Goal: Transaction & Acquisition: Purchase product/service

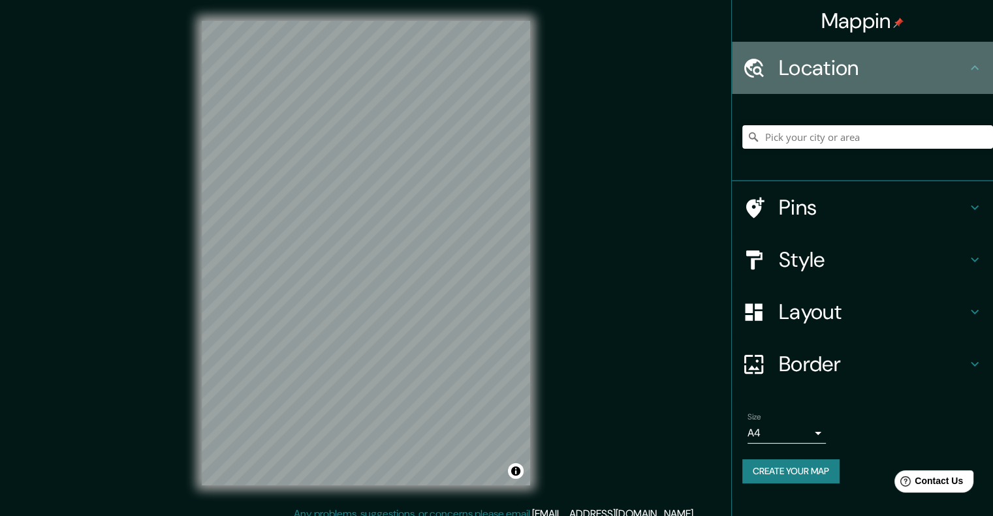
click at [762, 72] on icon at bounding box center [753, 68] width 23 height 23
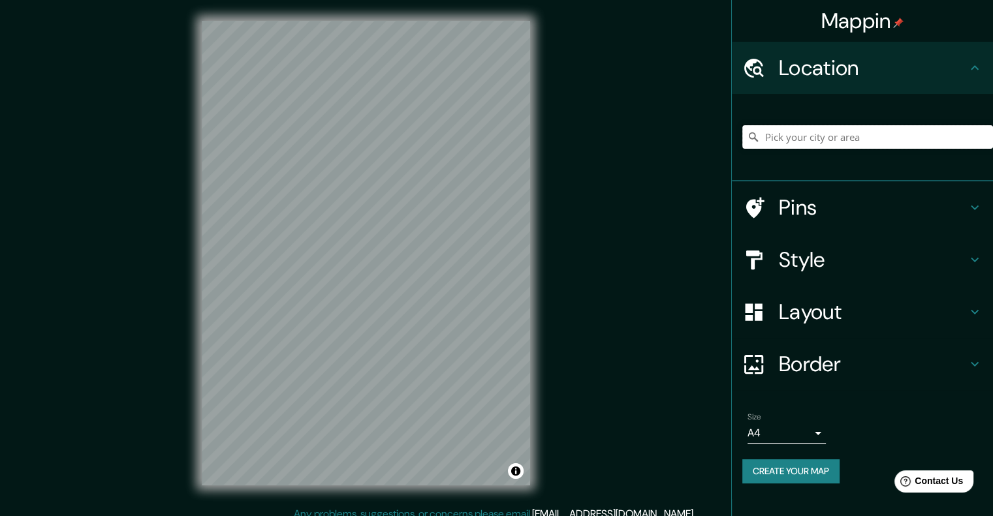
click at [805, 140] on input "Pick your city or area" at bounding box center [867, 136] width 251 height 23
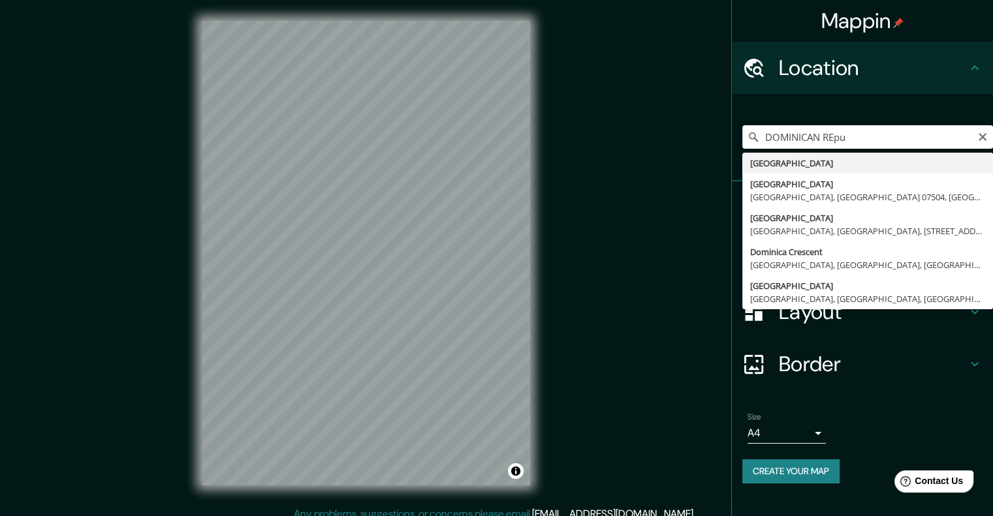
type input "República Dominicana"
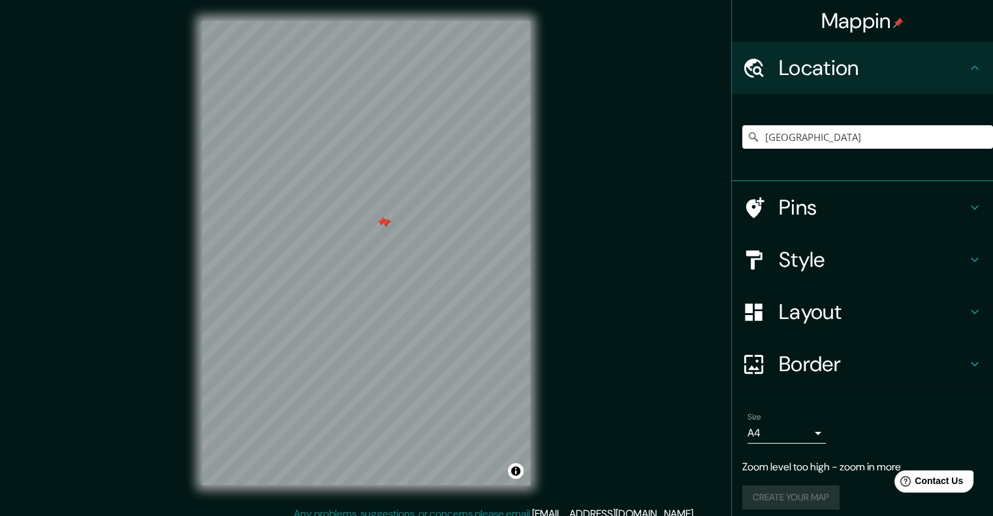
click at [385, 221] on div at bounding box center [385, 223] width 10 height 10
click at [385, 221] on div at bounding box center [381, 222] width 10 height 10
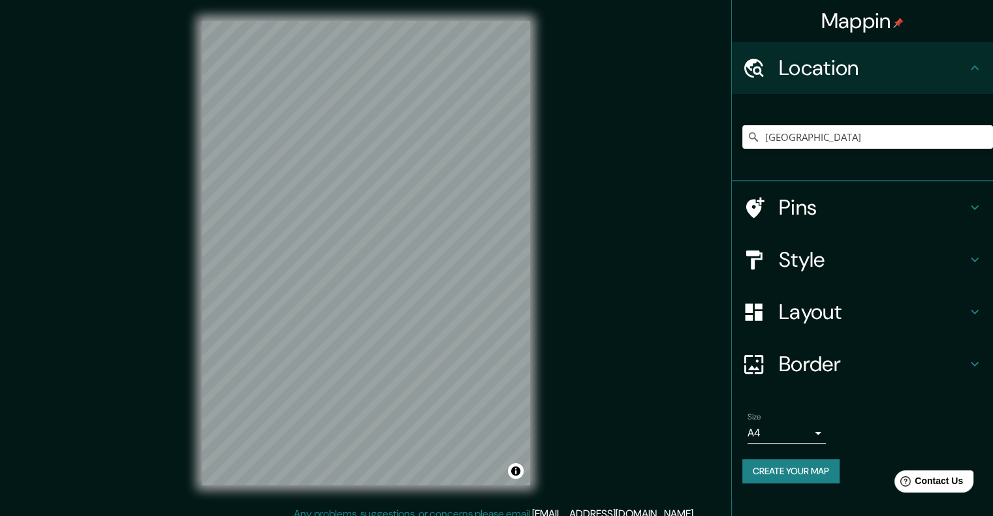
click at [974, 202] on icon at bounding box center [974, 208] width 16 height 16
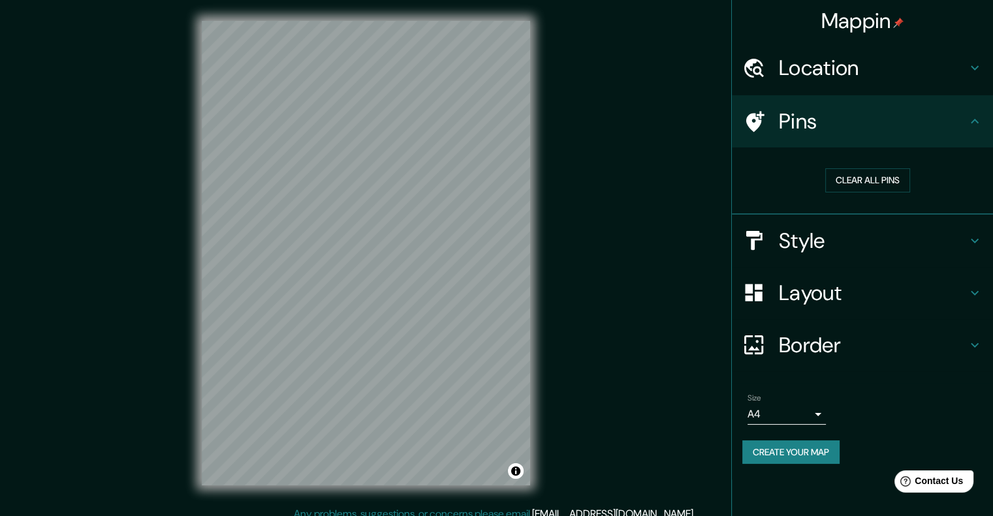
click at [974, 117] on icon at bounding box center [974, 122] width 16 height 16
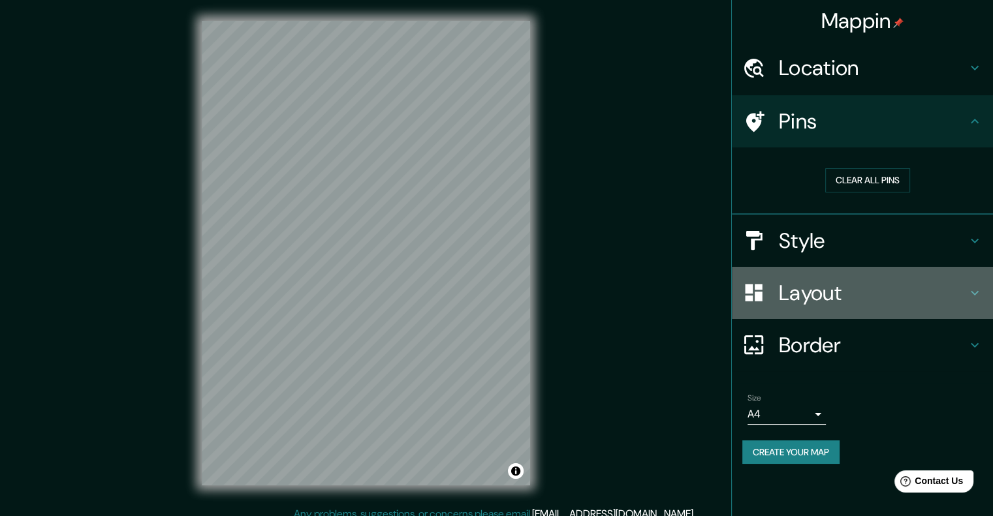
click at [967, 282] on div "Layout" at bounding box center [861, 293] width 261 height 52
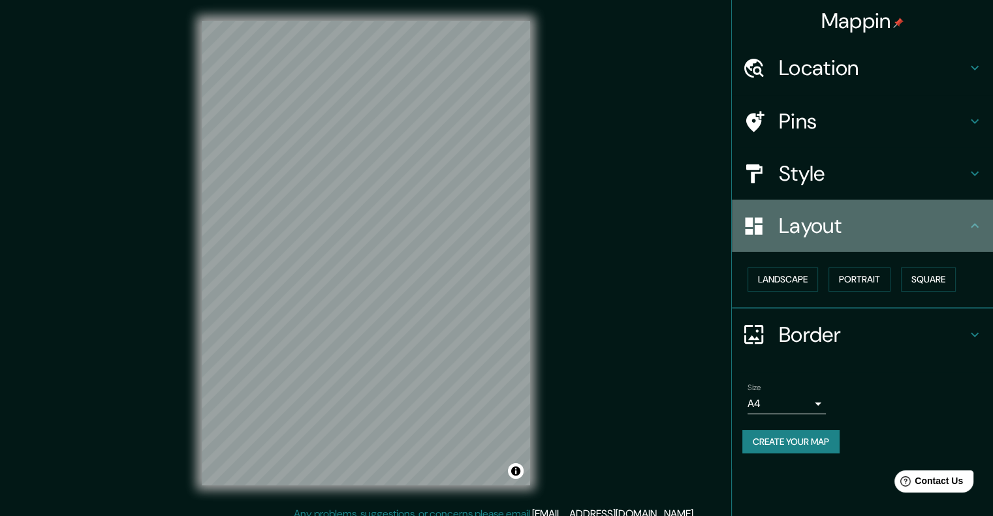
click at [968, 242] on div "Layout" at bounding box center [861, 226] width 261 height 52
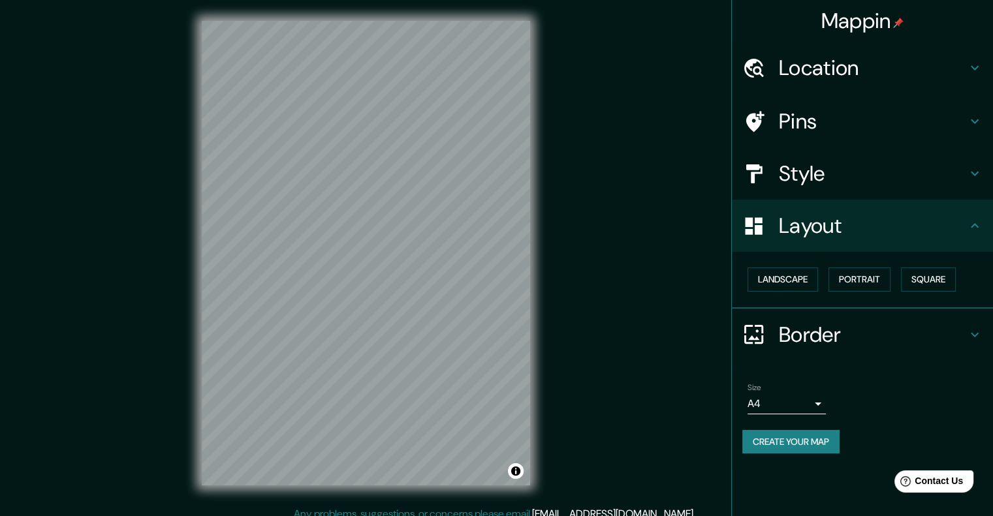
click at [978, 324] on div "Border" at bounding box center [861, 335] width 261 height 52
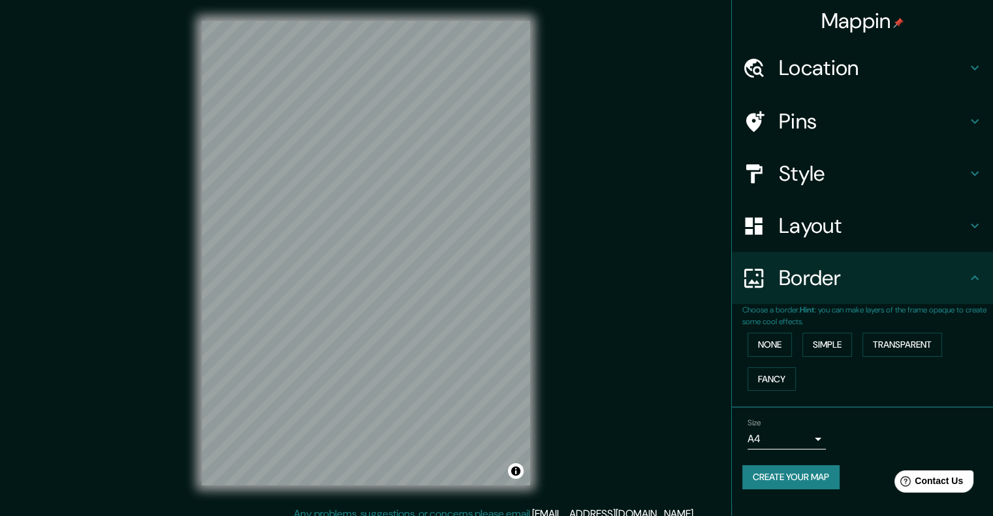
click at [971, 289] on div "Border" at bounding box center [861, 278] width 261 height 52
click at [953, 72] on h4 "Location" at bounding box center [872, 68] width 188 height 26
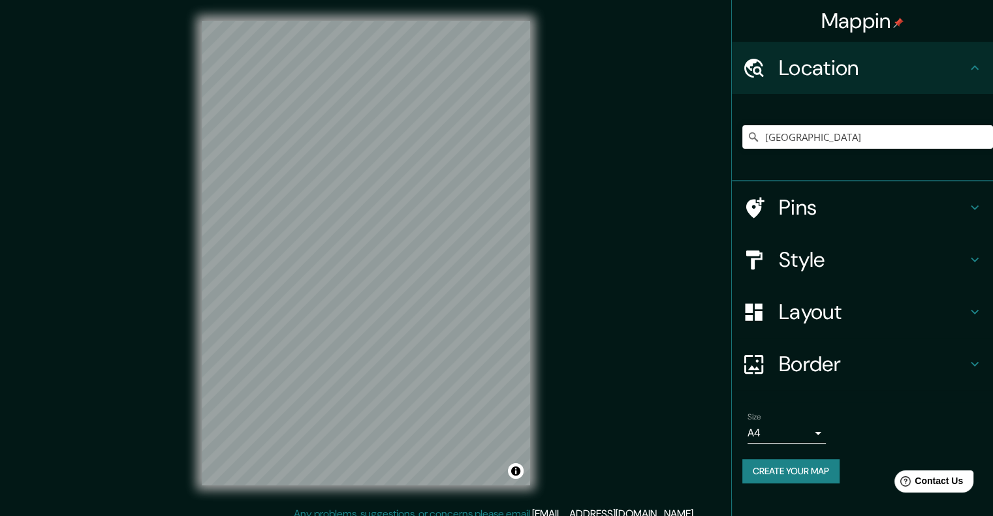
click at [954, 68] on h4 "Location" at bounding box center [872, 68] width 188 height 26
click at [955, 251] on h4 "Style" at bounding box center [872, 260] width 188 height 26
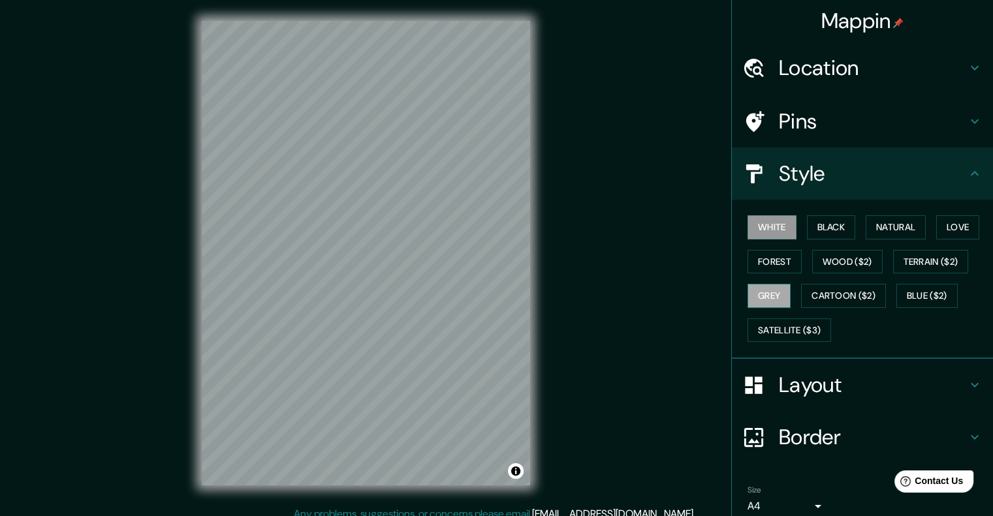
click at [770, 294] on button "Grey" at bounding box center [768, 296] width 43 height 24
click at [777, 323] on button "Satellite ($3)" at bounding box center [789, 330] width 84 height 24
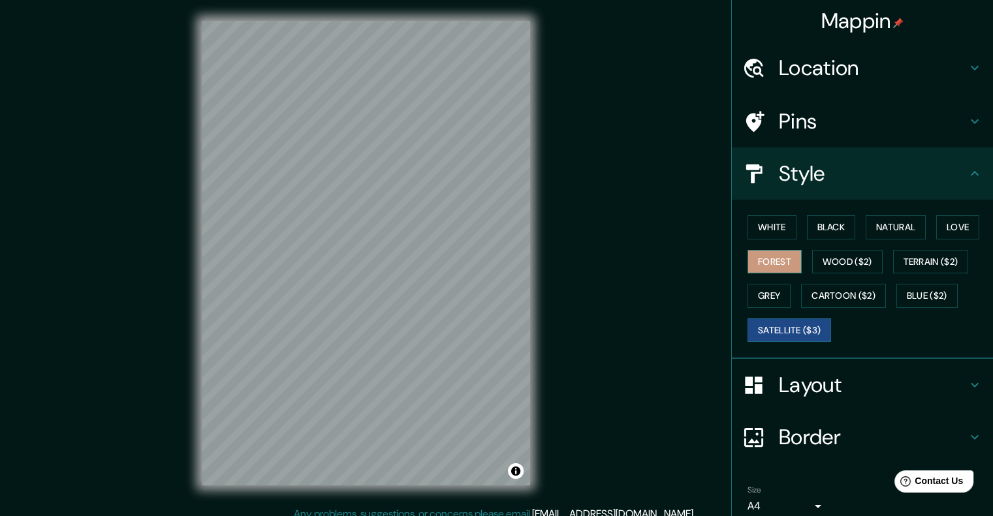
click at [773, 253] on button "Forest" at bounding box center [774, 262] width 54 height 24
click at [815, 222] on button "Black" at bounding box center [831, 227] width 49 height 24
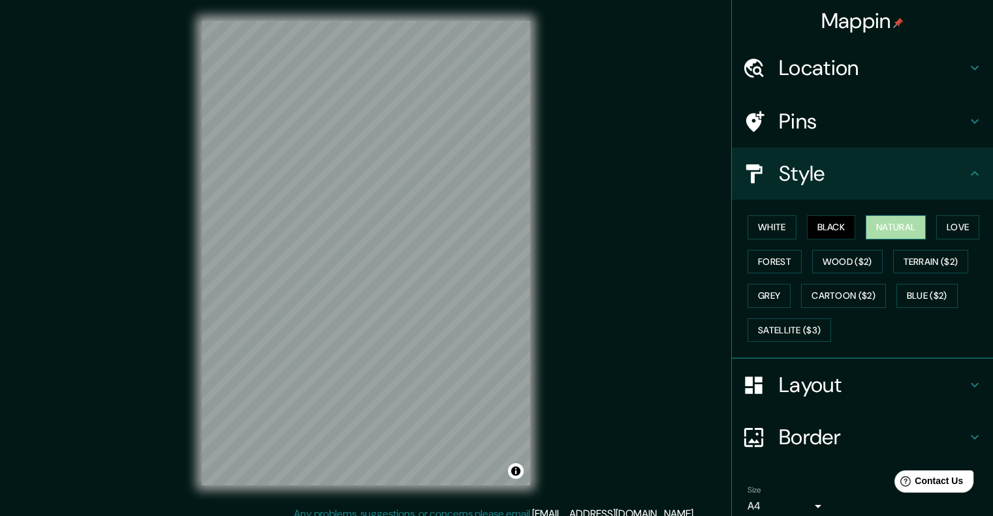
click at [865, 232] on button "Natural" at bounding box center [895, 227] width 60 height 24
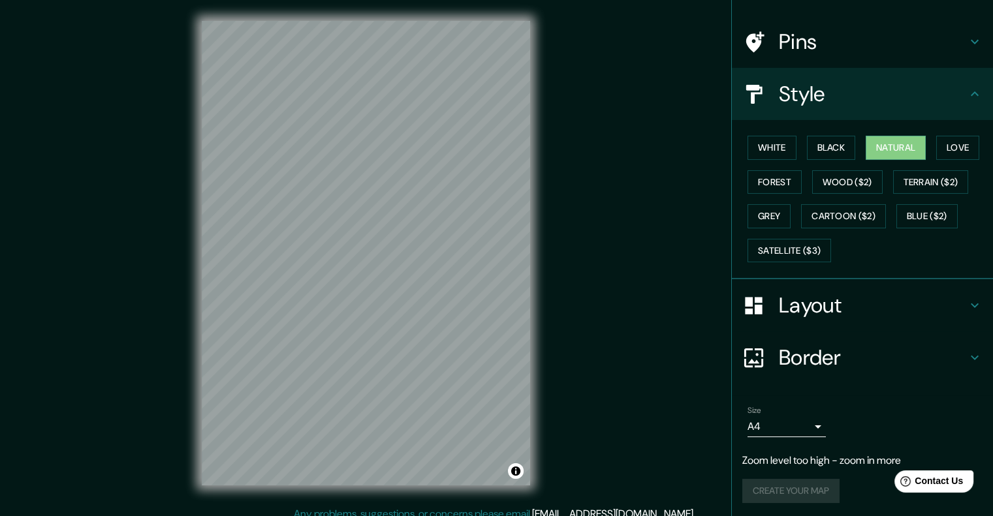
click at [805, 420] on body "Mappin Location República Dominicana Pins Style White Black Natural Love Forest…" at bounding box center [496, 258] width 993 height 516
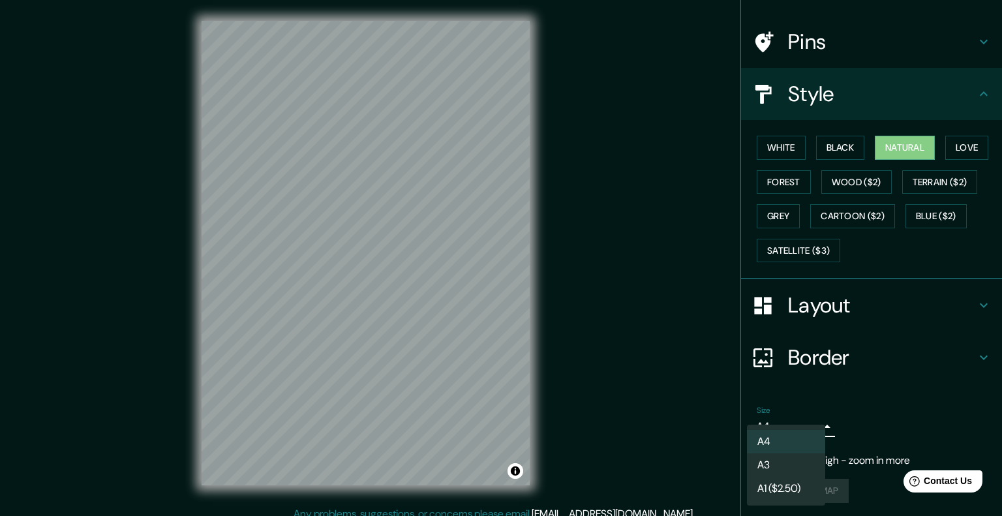
click at [773, 468] on li "A3" at bounding box center [786, 465] width 78 height 23
click at [796, 427] on body "Mappin Location República Dominicana Pins Style White Black Natural Love Forest…" at bounding box center [501, 258] width 1002 height 516
click at [773, 486] on li "A1 ($2.50)" at bounding box center [786, 488] width 78 height 23
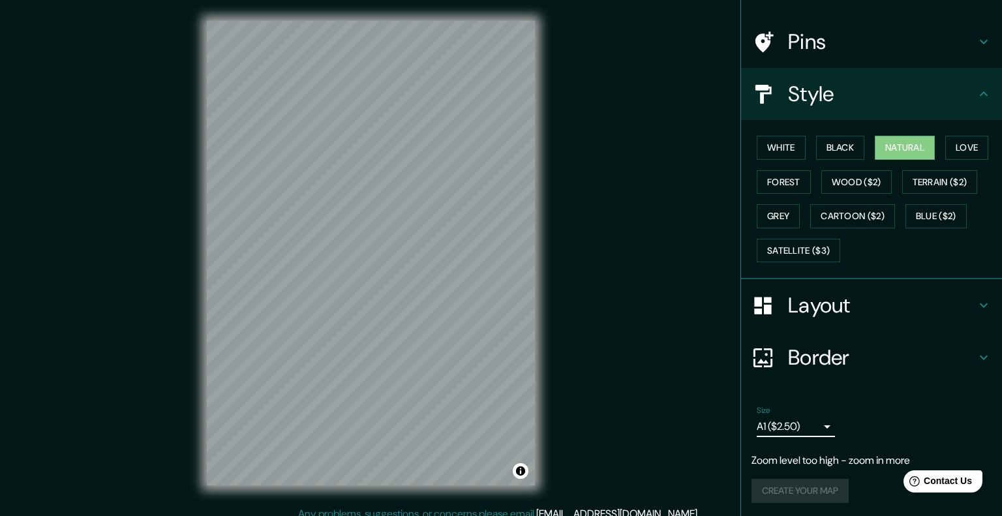
click at [786, 426] on body "Mappin Location República Dominicana Pins Style White Black Natural Love Forest…" at bounding box center [501, 258] width 1002 height 516
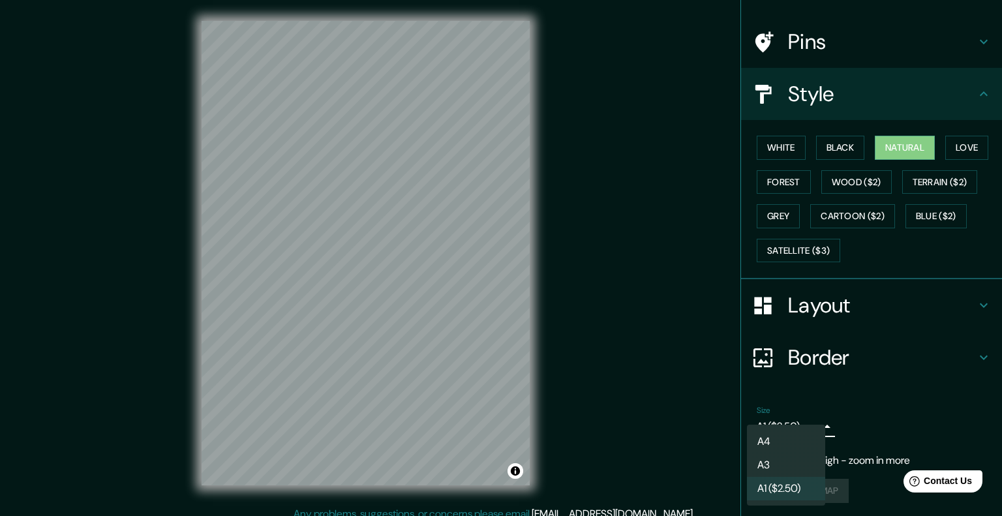
click at [778, 458] on li "A3" at bounding box center [786, 465] width 78 height 23
type input "a4"
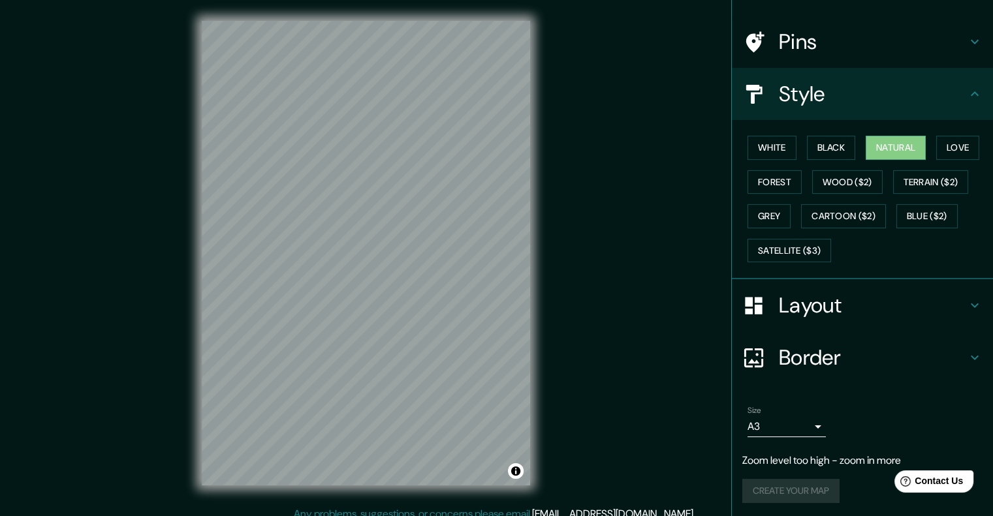
click at [779, 464] on p "Zoom level too high - zoom in more" at bounding box center [862, 461] width 240 height 16
click at [771, 480] on div "Create your map" at bounding box center [862, 491] width 240 height 24
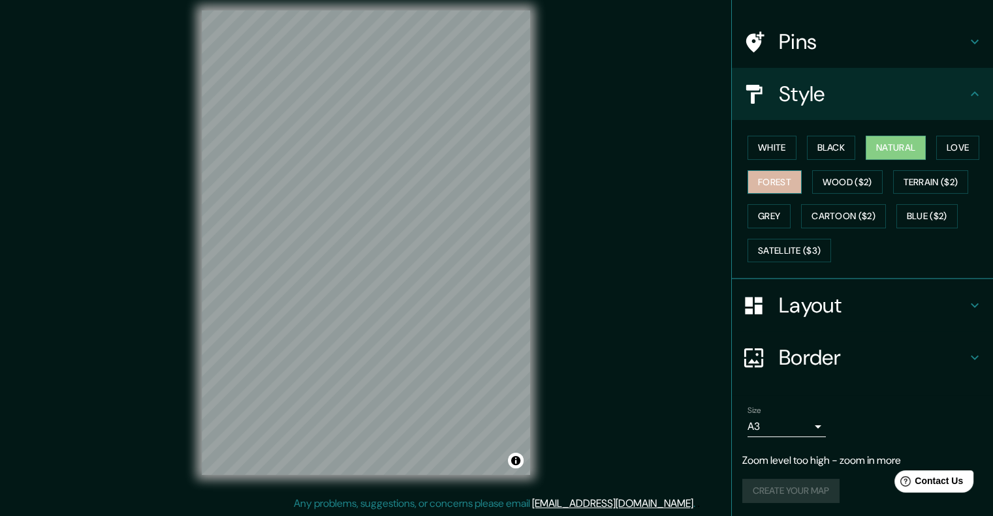
click at [762, 177] on button "Forest" at bounding box center [774, 182] width 54 height 24
click at [765, 204] on button "Grey" at bounding box center [768, 216] width 43 height 24
click at [751, 178] on button "Forest" at bounding box center [774, 182] width 54 height 24
click at [885, 147] on button "Natural" at bounding box center [895, 148] width 60 height 24
click at [947, 140] on button "Love" at bounding box center [957, 148] width 43 height 24
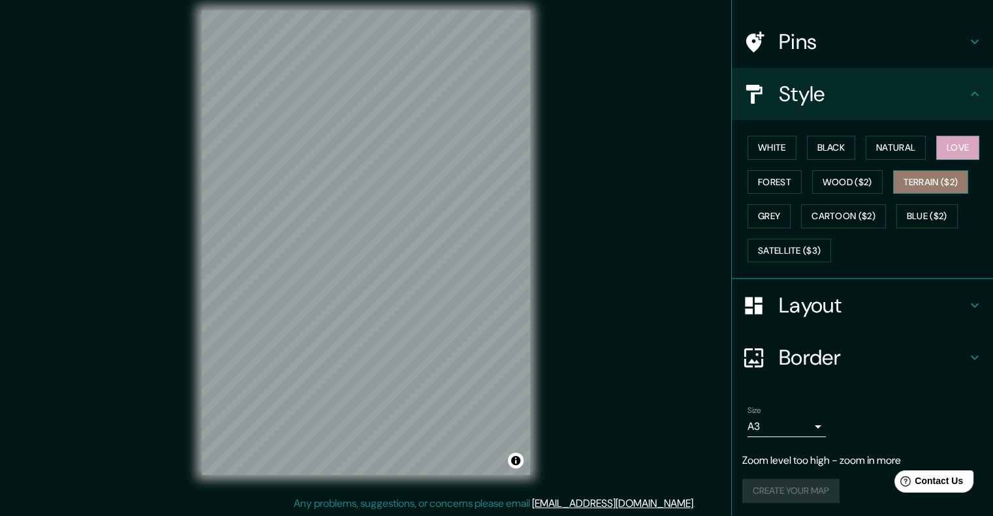
click at [922, 177] on button "Terrain ($2)" at bounding box center [931, 182] width 76 height 24
click at [869, 181] on button "Wood ($2)" at bounding box center [847, 182] width 70 height 24
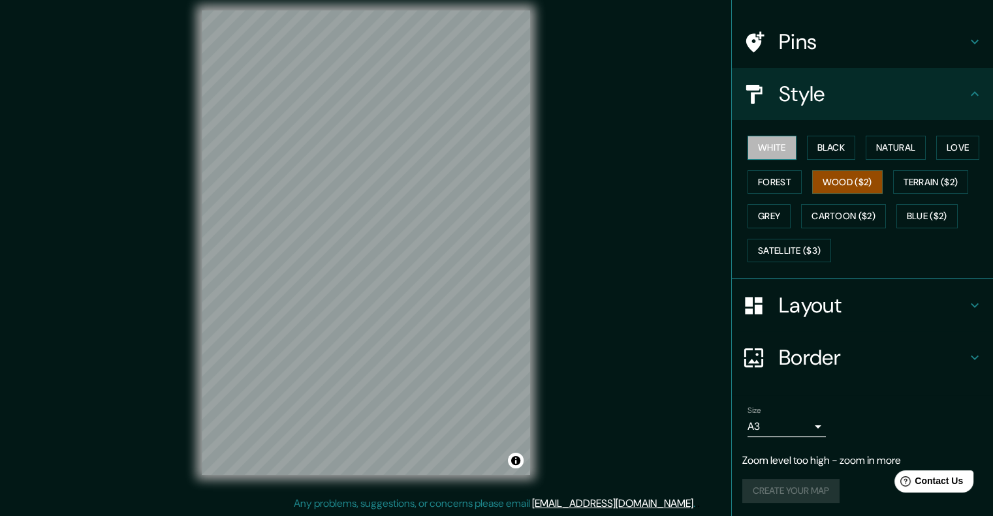
click at [765, 144] on button "White" at bounding box center [771, 148] width 49 height 24
click at [754, 179] on button "Forest" at bounding box center [774, 182] width 54 height 24
click at [759, 151] on button "White" at bounding box center [771, 148] width 49 height 24
click at [754, 180] on button "Forest" at bounding box center [774, 182] width 54 height 24
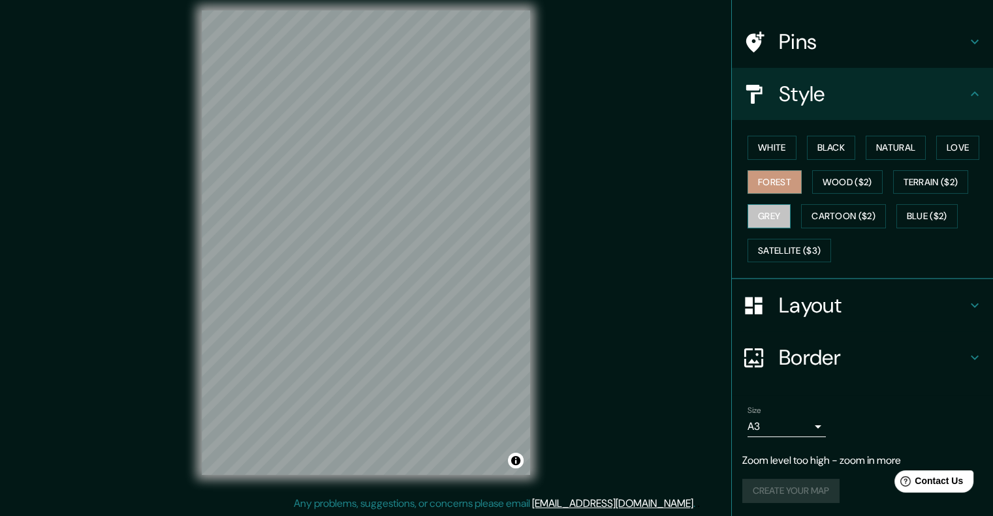
click at [762, 206] on button "Grey" at bounding box center [768, 216] width 43 height 24
click at [774, 247] on button "Satellite ($3)" at bounding box center [789, 251] width 84 height 24
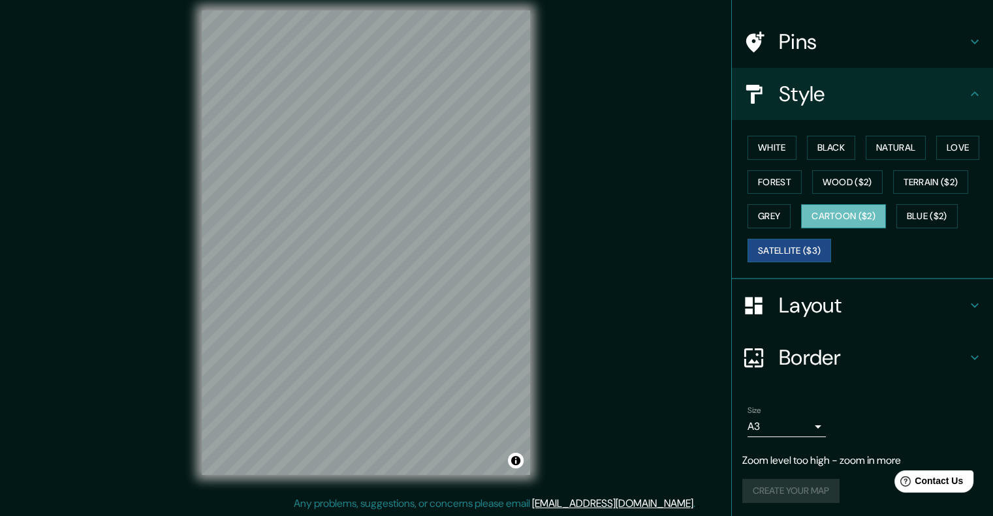
click at [833, 206] on button "Cartoon ($2)" at bounding box center [843, 216] width 85 height 24
click at [910, 215] on button "Blue ($2)" at bounding box center [926, 216] width 61 height 24
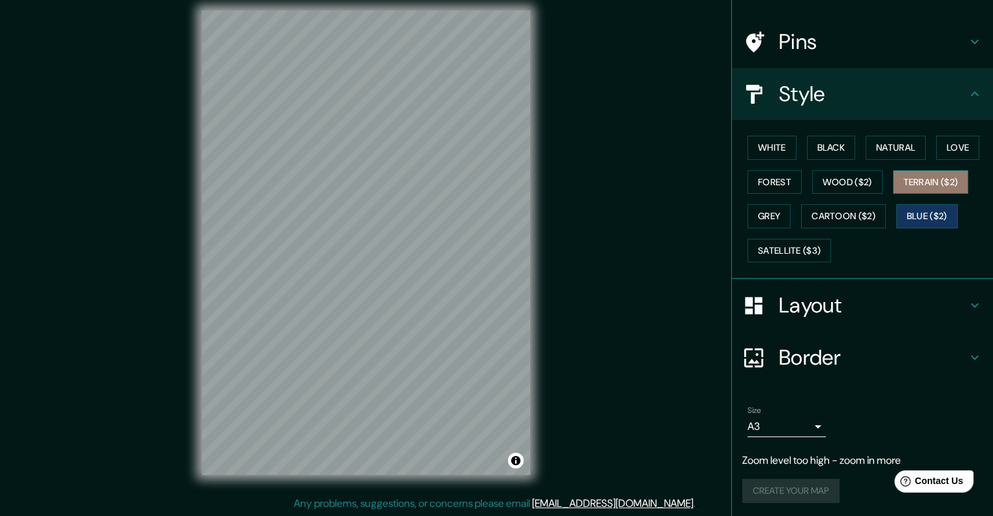
click at [910, 174] on button "Terrain ($2)" at bounding box center [931, 182] width 76 height 24
drag, startPoint x: 561, startPoint y: 231, endPoint x: 140, endPoint y: 216, distance: 420.5
click at [140, 216] on div "Mappin Location República Dominicana Pins Style White Black Natural Love Forest…" at bounding box center [496, 253] width 993 height 527
click at [760, 142] on button "White" at bounding box center [771, 148] width 49 height 24
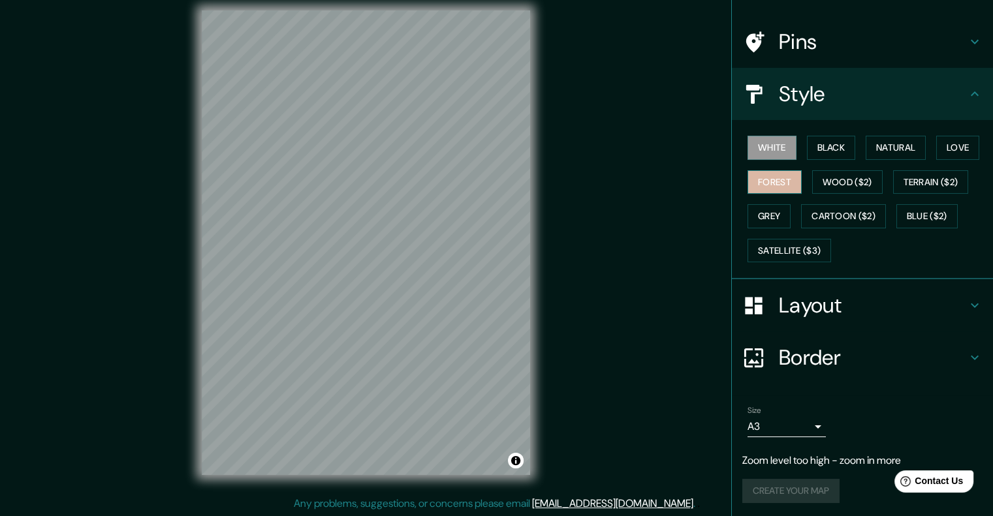
click at [760, 176] on button "Forest" at bounding box center [774, 182] width 54 height 24
click at [771, 215] on button "Grey" at bounding box center [768, 216] width 43 height 24
click at [824, 151] on button "Black" at bounding box center [831, 148] width 49 height 24
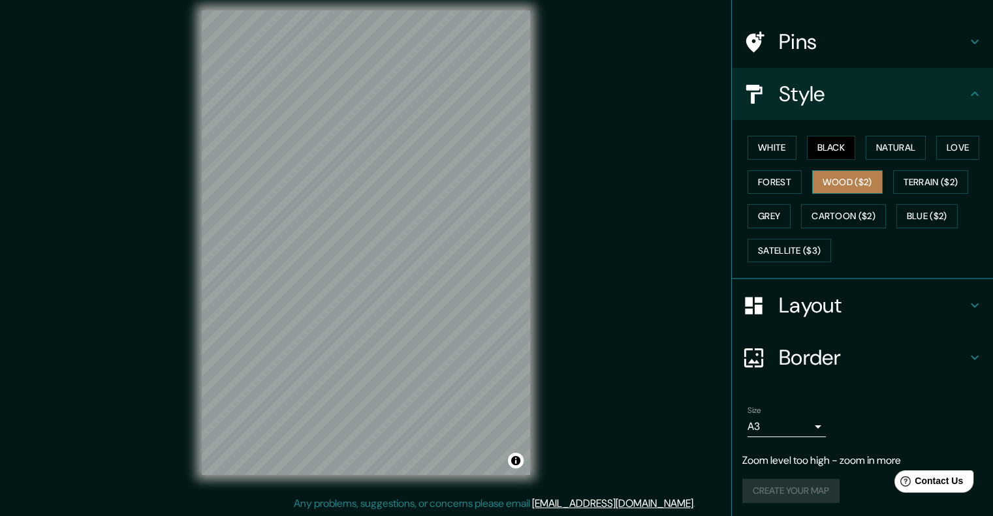
click at [835, 174] on button "Wood ($2)" at bounding box center [847, 182] width 70 height 24
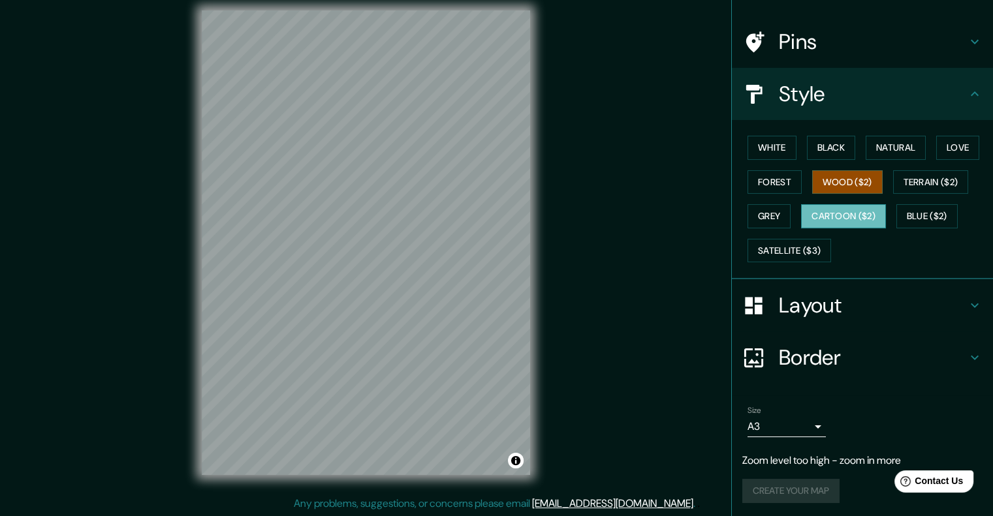
click at [840, 208] on button "Cartoon ($2)" at bounding box center [843, 216] width 85 height 24
click at [827, 170] on button "Wood ($2)" at bounding box center [847, 182] width 70 height 24
click at [750, 219] on button "Grey" at bounding box center [768, 216] width 43 height 24
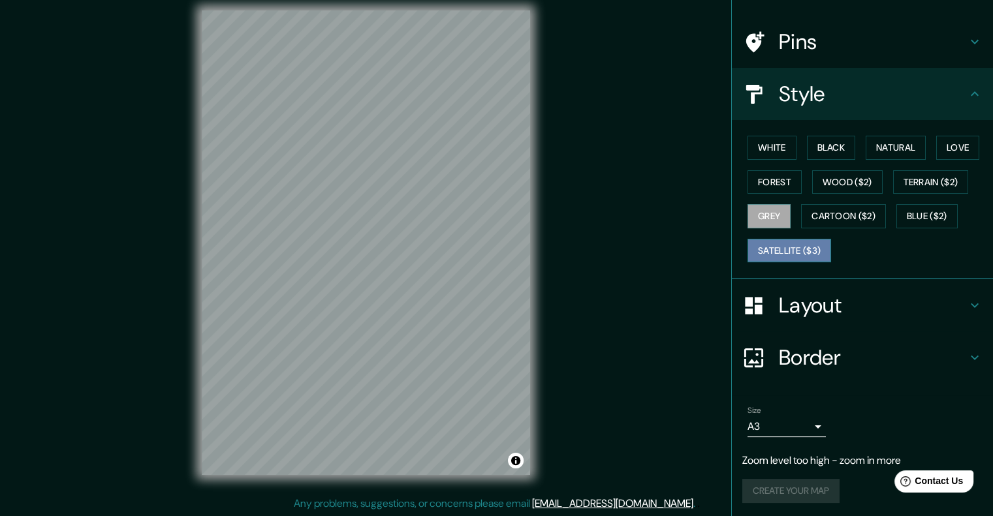
click at [769, 239] on button "Satellite ($3)" at bounding box center [789, 251] width 84 height 24
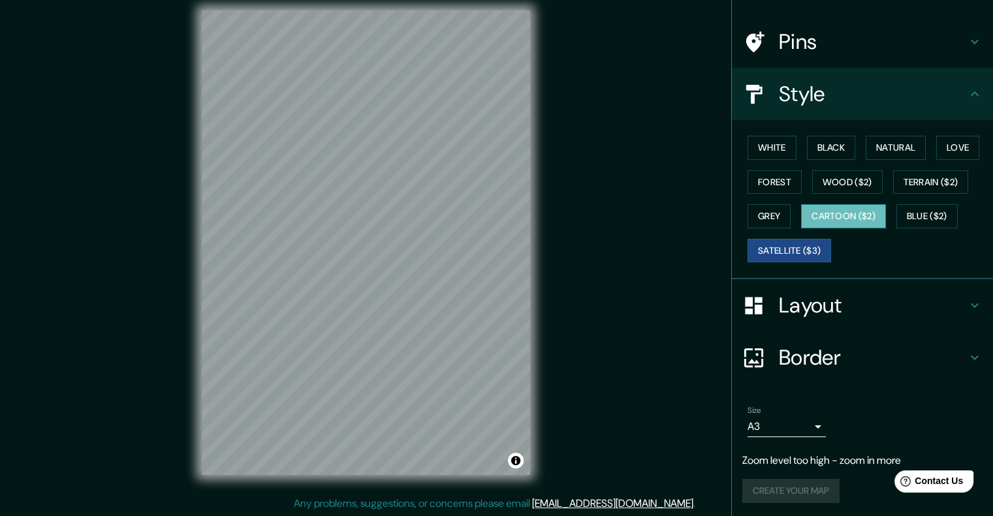
click at [823, 205] on button "Cartoon ($2)" at bounding box center [843, 216] width 85 height 24
click at [914, 221] on button "Blue ($2)" at bounding box center [926, 216] width 61 height 24
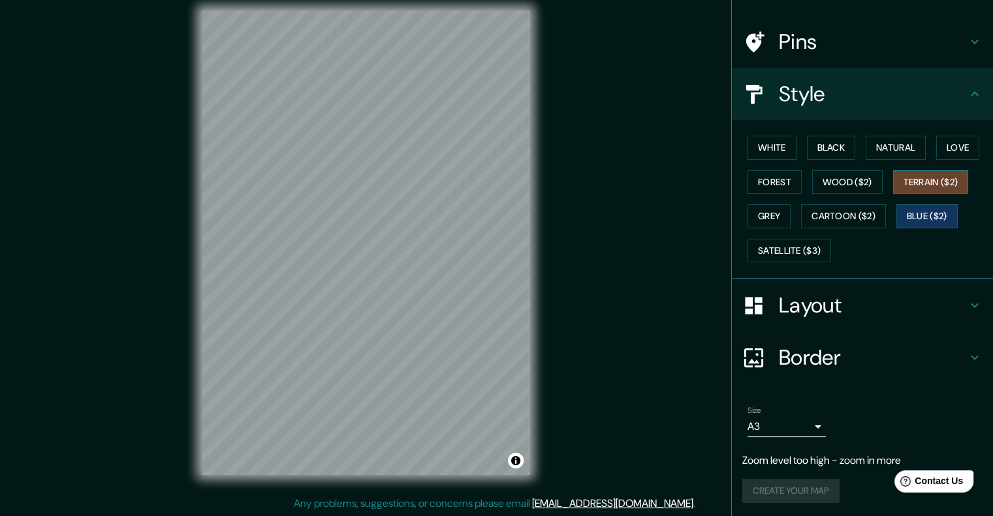
click at [893, 173] on button "Terrain ($2)" at bounding box center [931, 182] width 76 height 24
click at [898, 143] on button "Natural" at bounding box center [895, 148] width 60 height 24
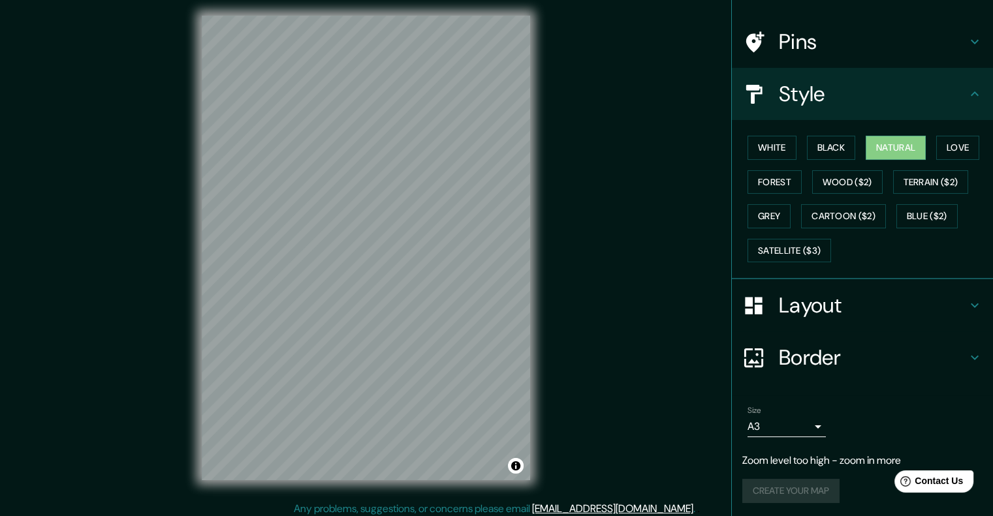
scroll to position [0, 0]
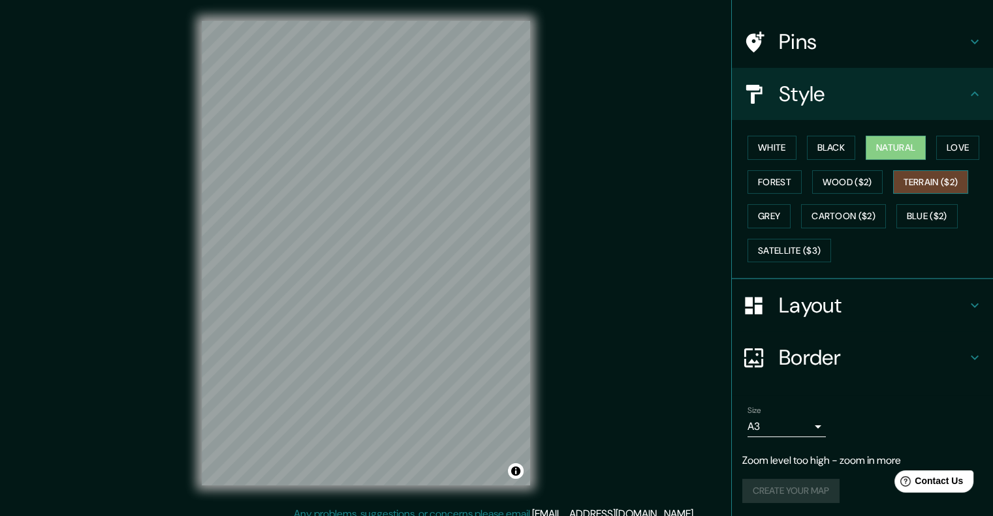
click at [911, 181] on button "Terrain ($2)" at bounding box center [931, 182] width 76 height 24
click at [770, 148] on button "White" at bounding box center [771, 148] width 49 height 24
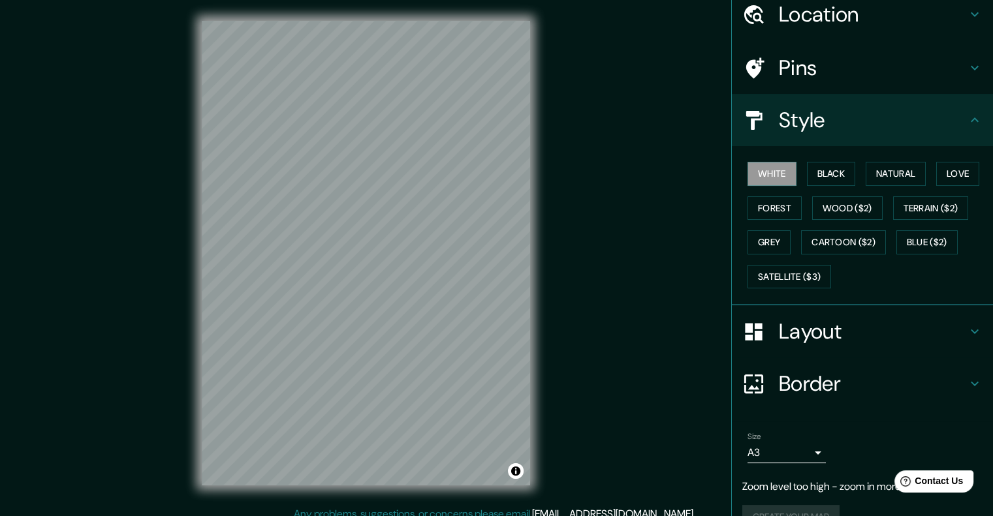
scroll to position [80, 0]
